Goal: Task Accomplishment & Management: Complete application form

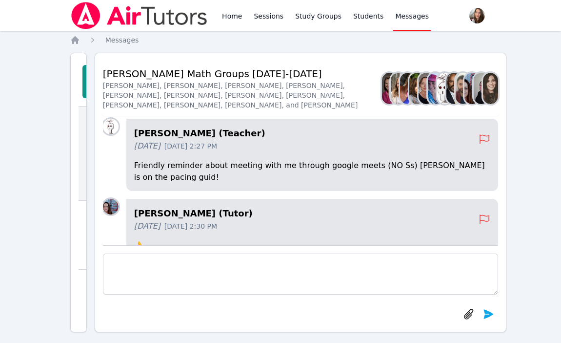
scroll to position [-848, 0]
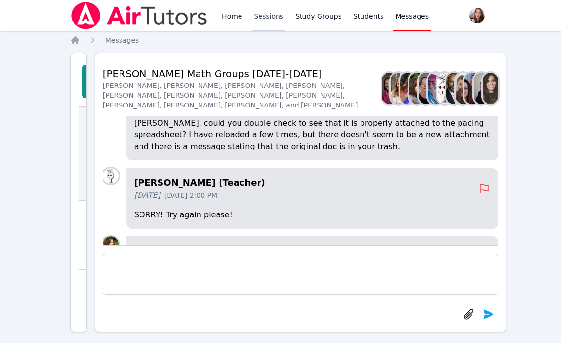
click at [266, 16] on link "Sessions" at bounding box center [269, 15] width 34 height 31
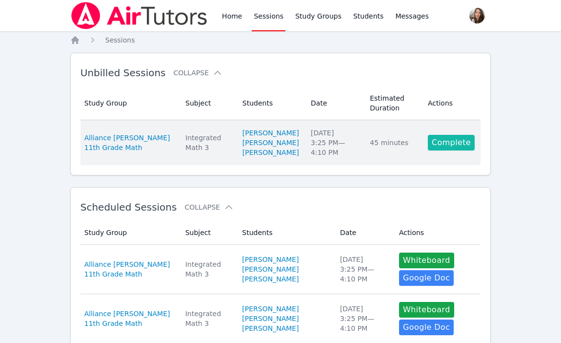
click at [451, 147] on link "Complete" at bounding box center [451, 143] width 47 height 16
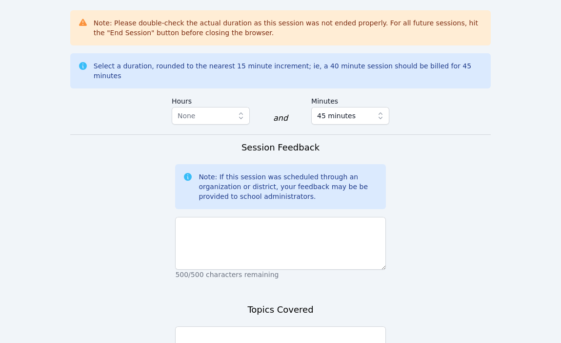
scroll to position [882, 0]
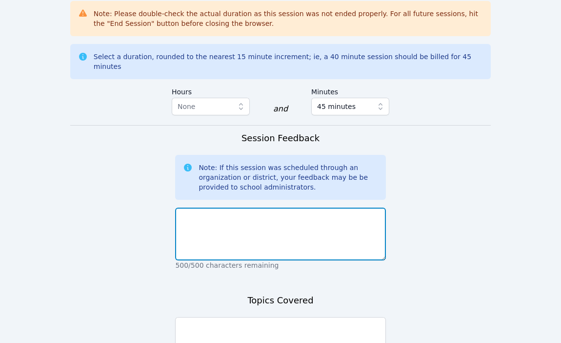
click at [278, 207] on textarea at bounding box center [280, 233] width 210 height 53
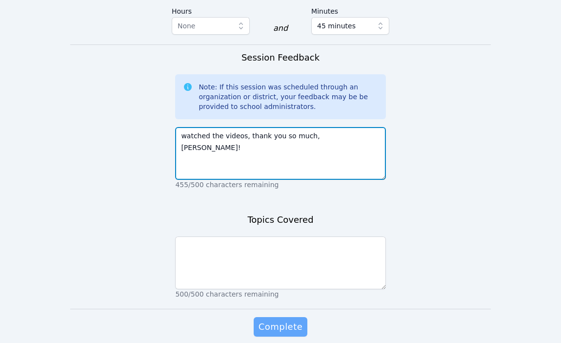
type textarea "watched the videos, thank you so much, [PERSON_NAME]!"
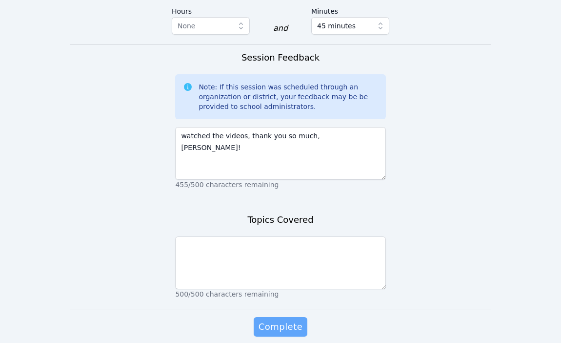
scroll to position [953, 0]
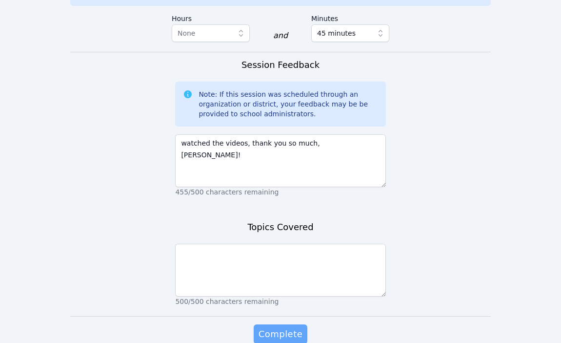
click at [278, 327] on span "Complete" at bounding box center [281, 334] width 44 height 14
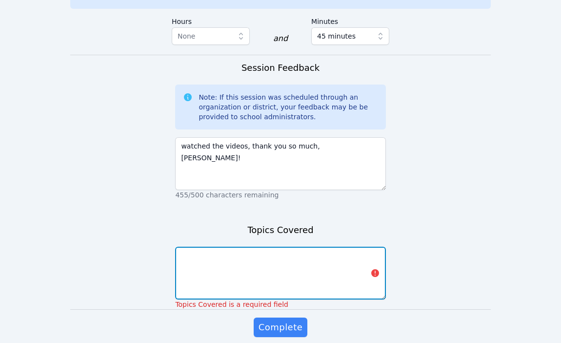
click at [253, 246] on textarea at bounding box center [280, 272] width 210 height 53
type textarea "all videos"
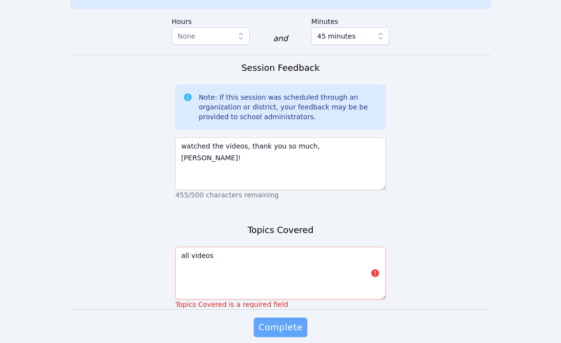
click at [280, 320] on span "Complete" at bounding box center [281, 327] width 44 height 14
